Goal: Task Accomplishment & Management: Manage account settings

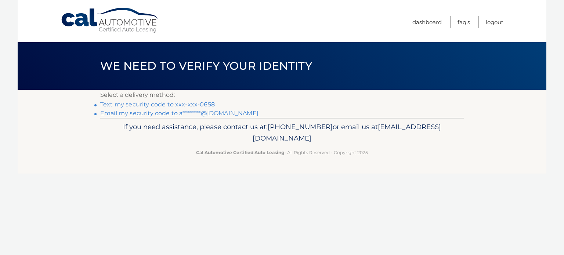
click at [206, 104] on link "Text my security code to xxx-xxx-0658" at bounding box center [157, 104] width 115 height 7
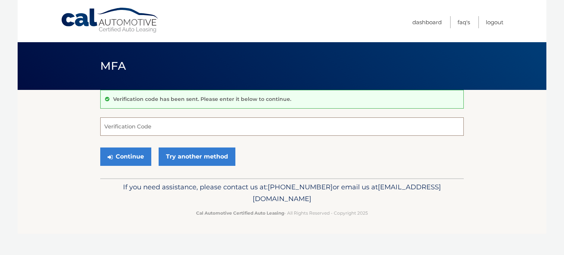
click at [165, 128] on input "Verification Code" at bounding box center [282, 127] width 364 height 18
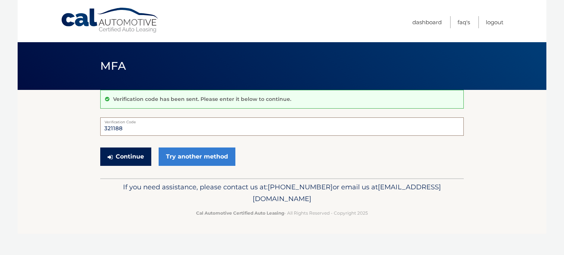
type input "321188"
click at [125, 155] on button "Continue" at bounding box center [125, 157] width 51 height 18
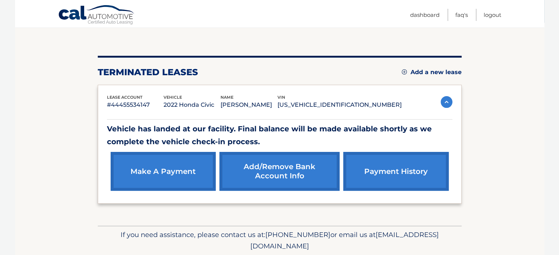
scroll to position [68, 0]
click at [172, 170] on link "make a payment" at bounding box center [163, 171] width 105 height 39
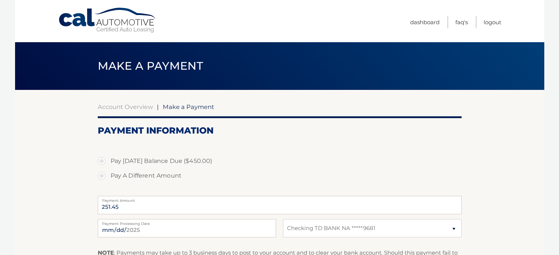
select select "NDVlYTdiYTctMTMwMy00NjBhLWFjMTYtMzdjZTUwNjE2MDQ0"
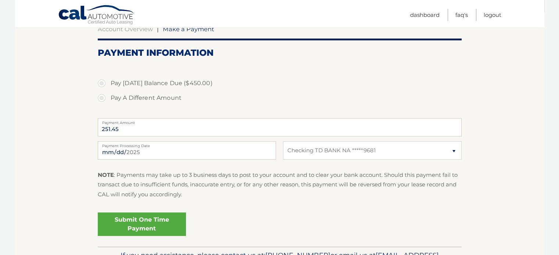
scroll to position [80, 0]
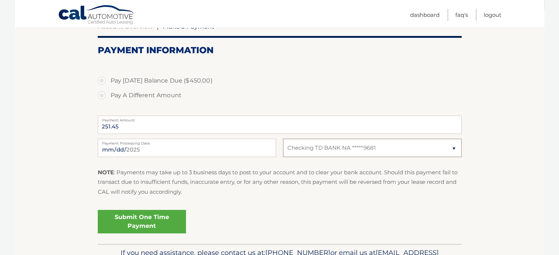
click at [454, 149] on select "Select Bank Account Checking TD BANK NA *****9681" at bounding box center [372, 148] width 178 height 18
click at [495, 15] on link "Logout" at bounding box center [493, 15] width 18 height 12
